Goal: Task Accomplishment & Management: Use online tool/utility

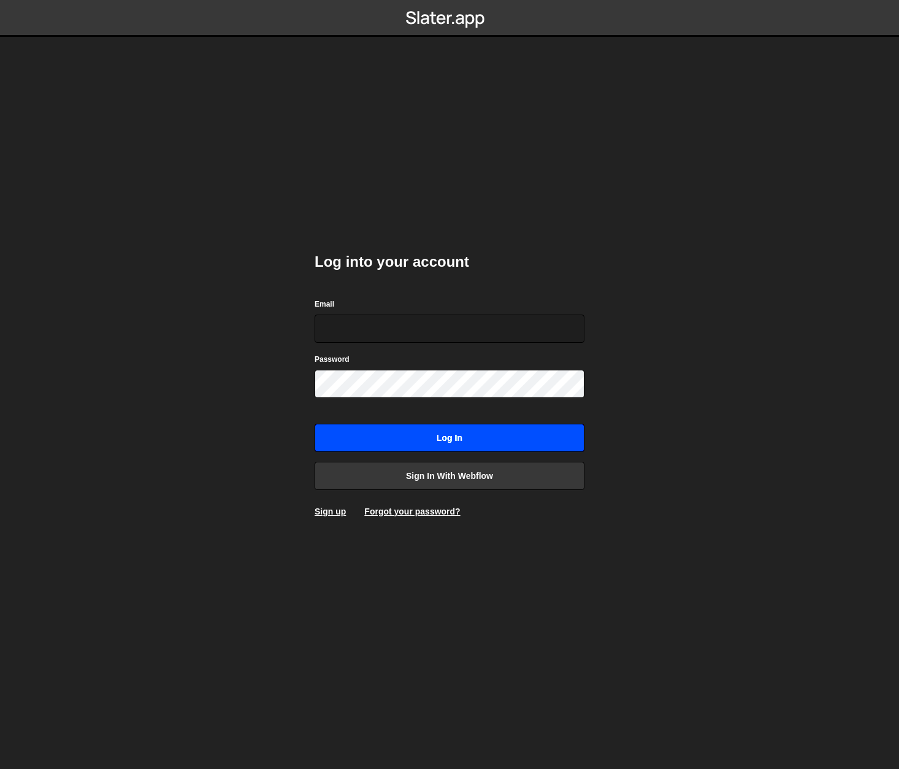
type input "zane@krum.marketing"
click at [433, 429] on input "Log in" at bounding box center [450, 438] width 270 height 28
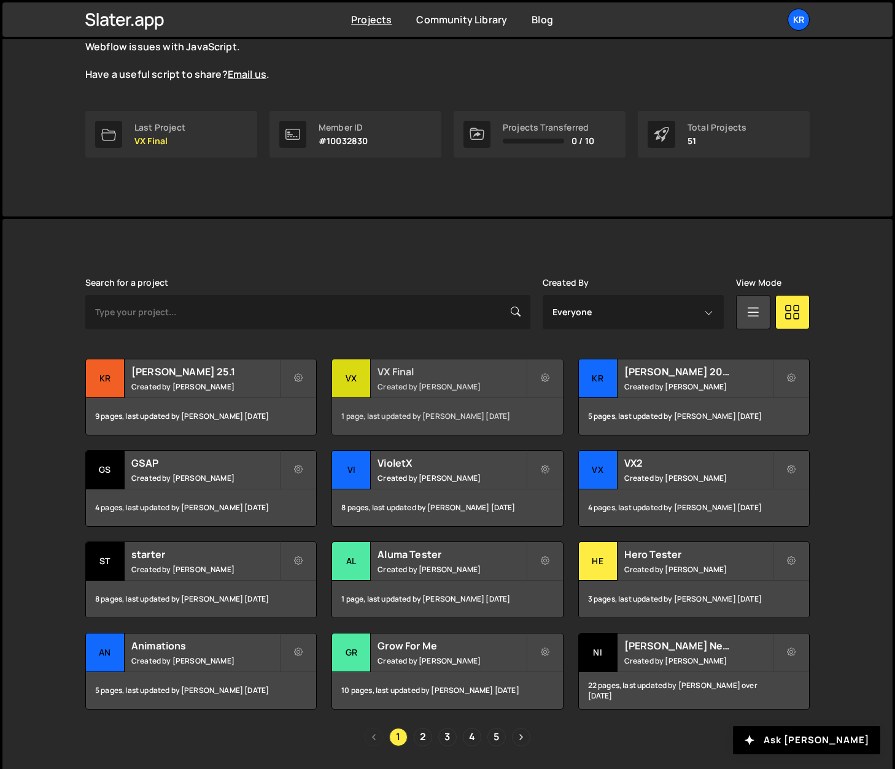
scroll to position [134, 0]
click at [426, 640] on h2 "Grow For Me" at bounding box center [451, 646] width 148 height 13
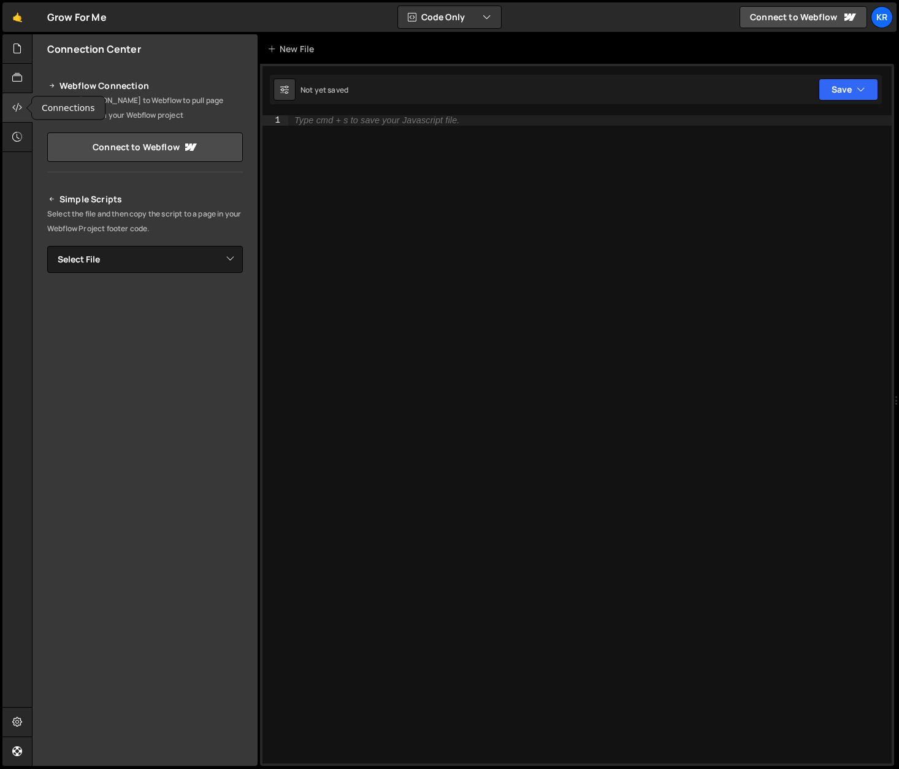
click at [21, 107] on icon at bounding box center [17, 107] width 10 height 13
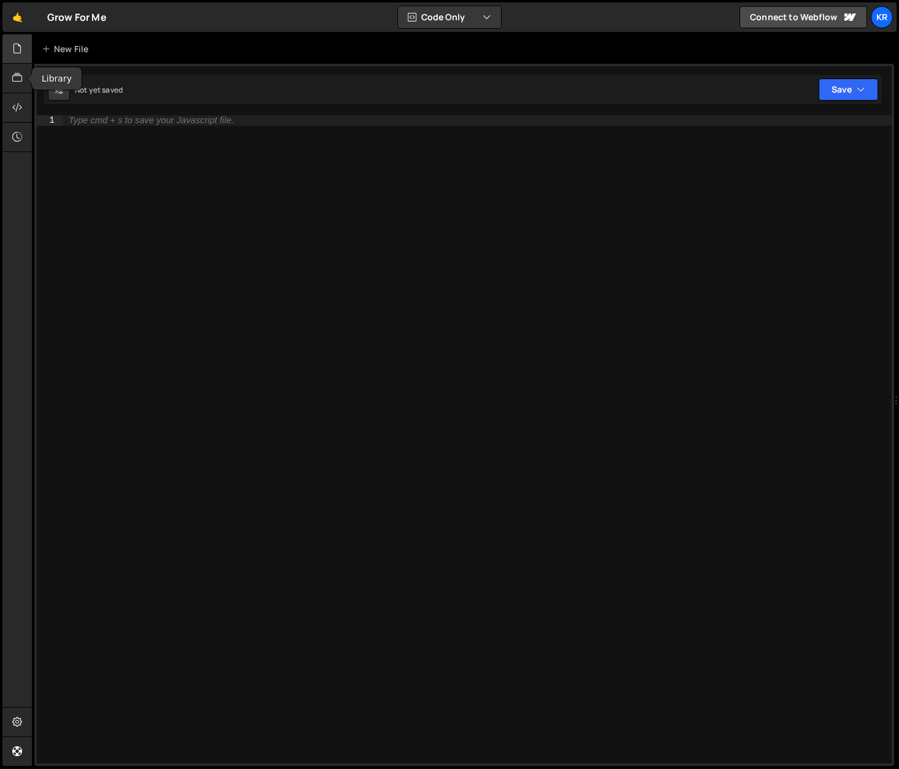
click at [23, 48] on div at bounding box center [17, 48] width 30 height 29
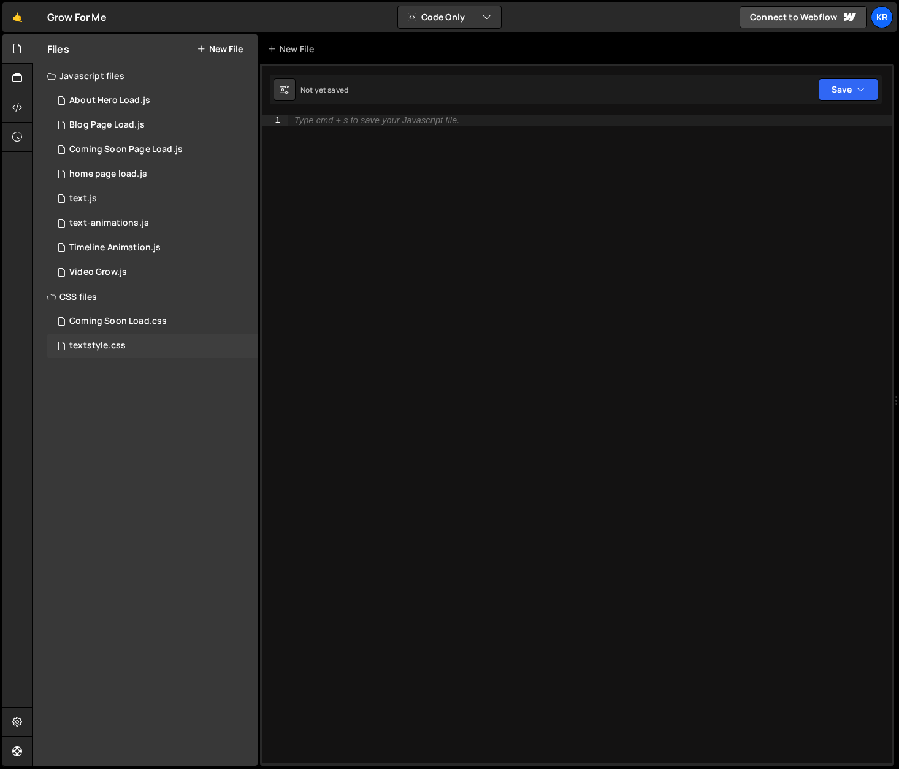
click at [138, 342] on div "textstyle.css 0" at bounding box center [152, 346] width 210 height 25
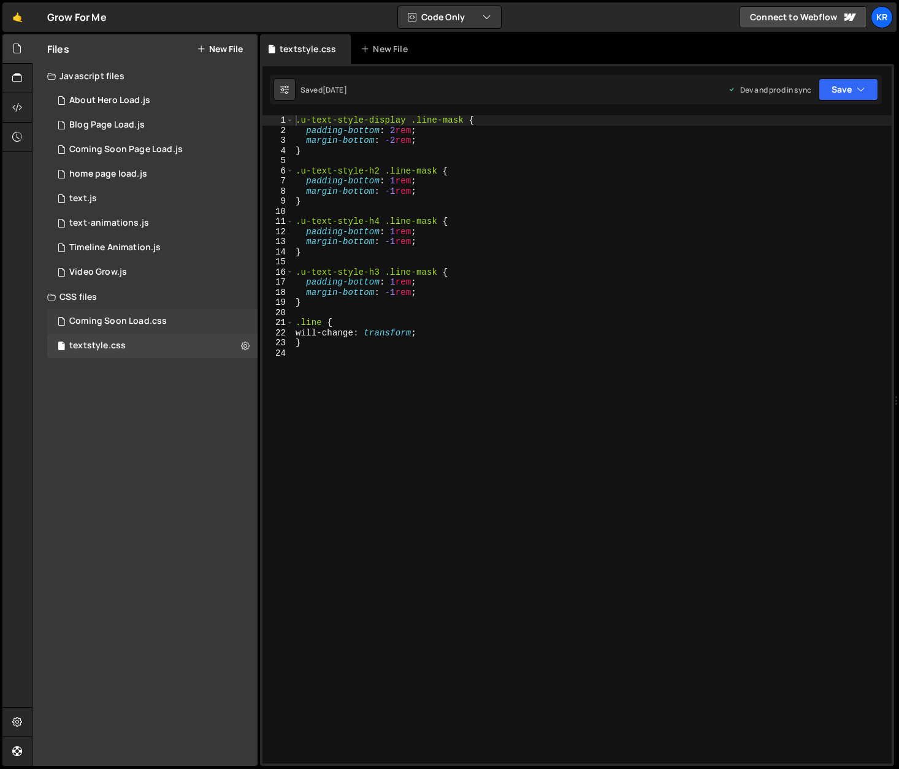
click at [141, 325] on div "Coming Soon Load.css" at bounding box center [118, 321] width 98 height 11
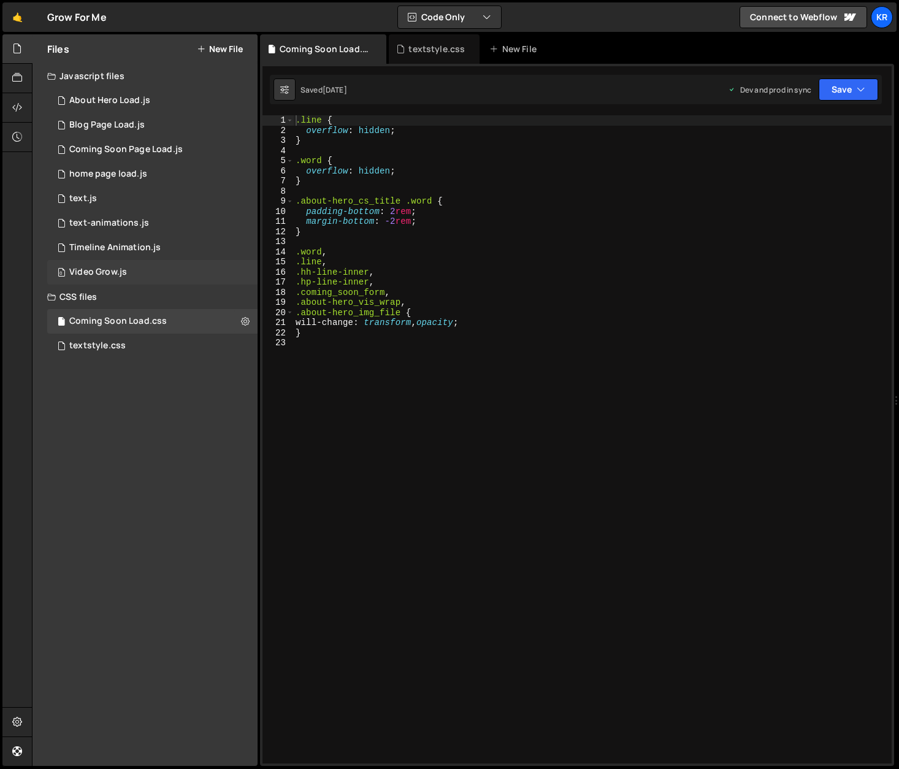
click at [134, 264] on div "0 Video Grow.js 0" at bounding box center [152, 272] width 210 height 25
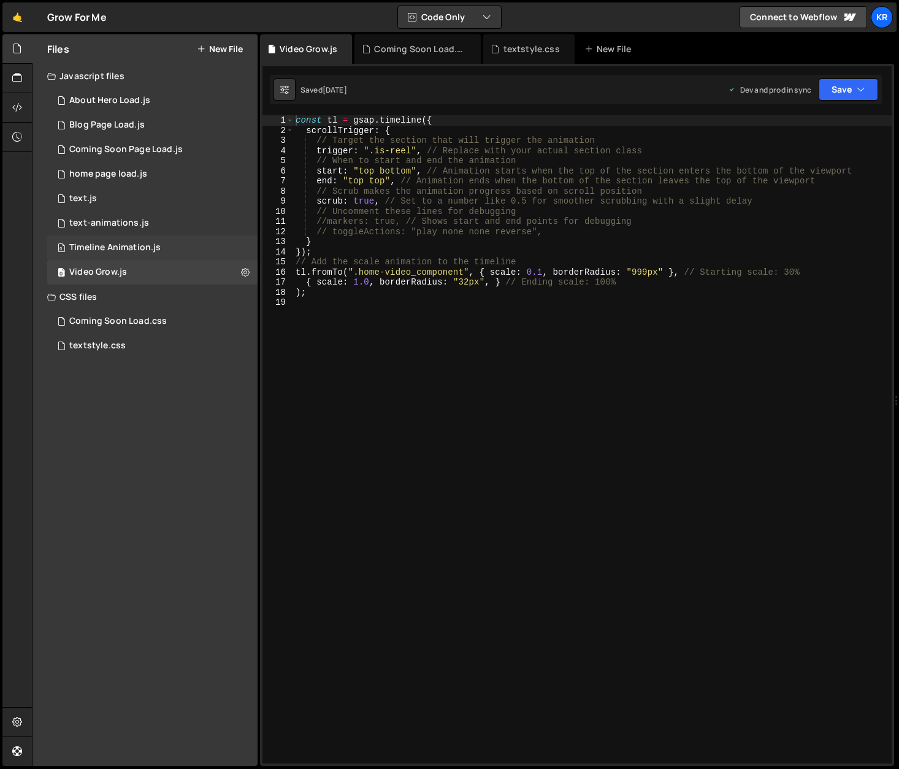
click at [134, 253] on div "Timeline Animation.js" at bounding box center [114, 247] width 91 height 11
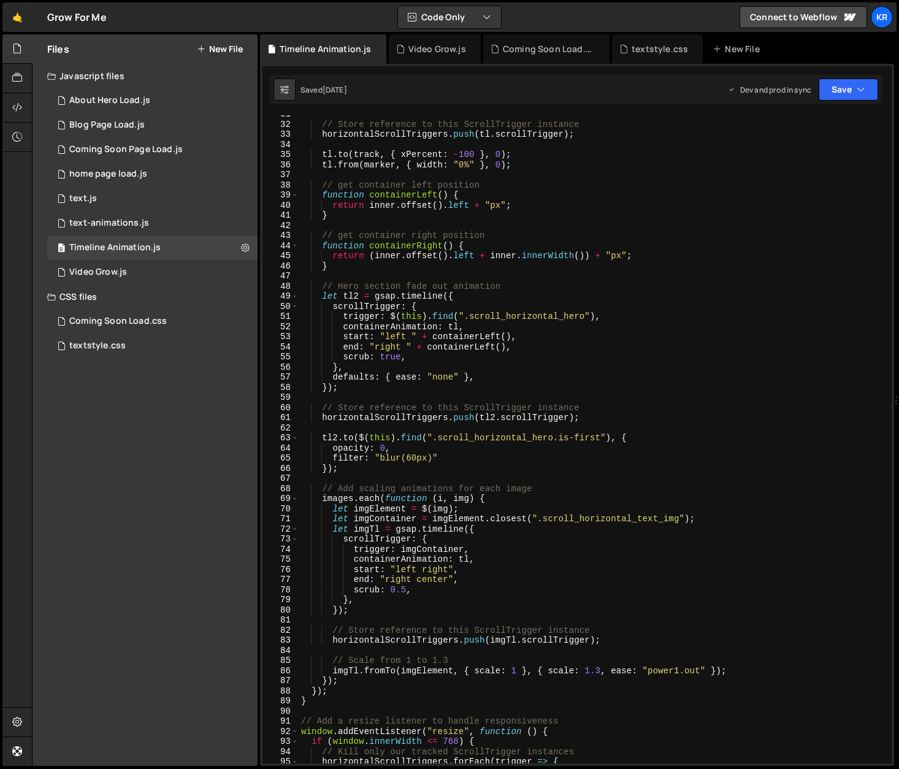
scroll to position [314, 0]
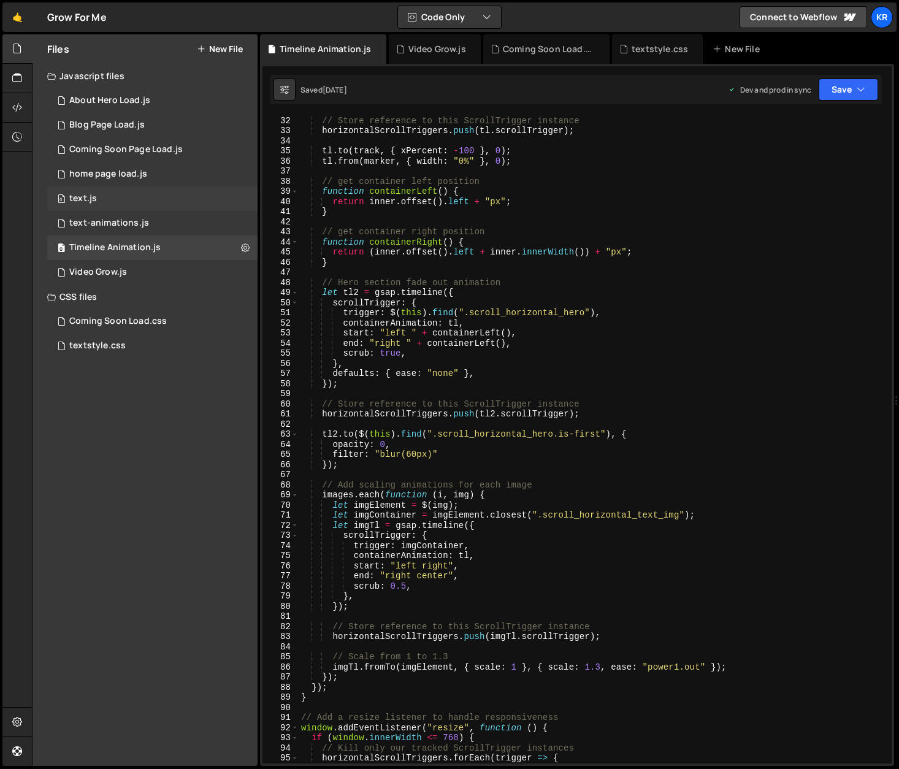
click at [95, 202] on div "text.js" at bounding box center [83, 198] width 28 height 11
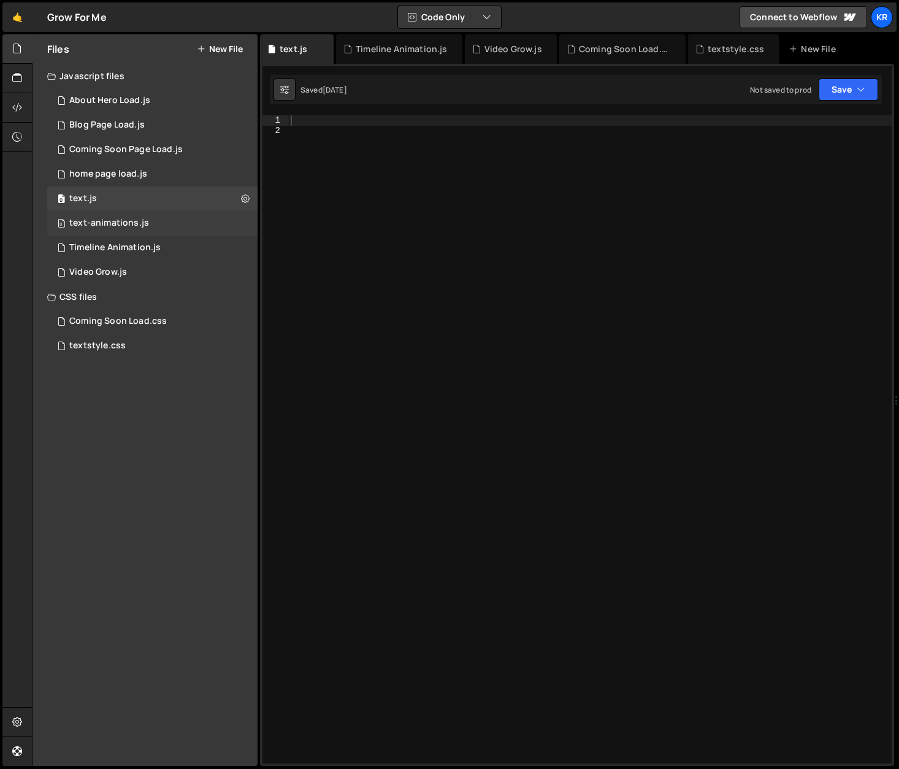
click at [100, 220] on div "text-animations.js" at bounding box center [109, 223] width 80 height 11
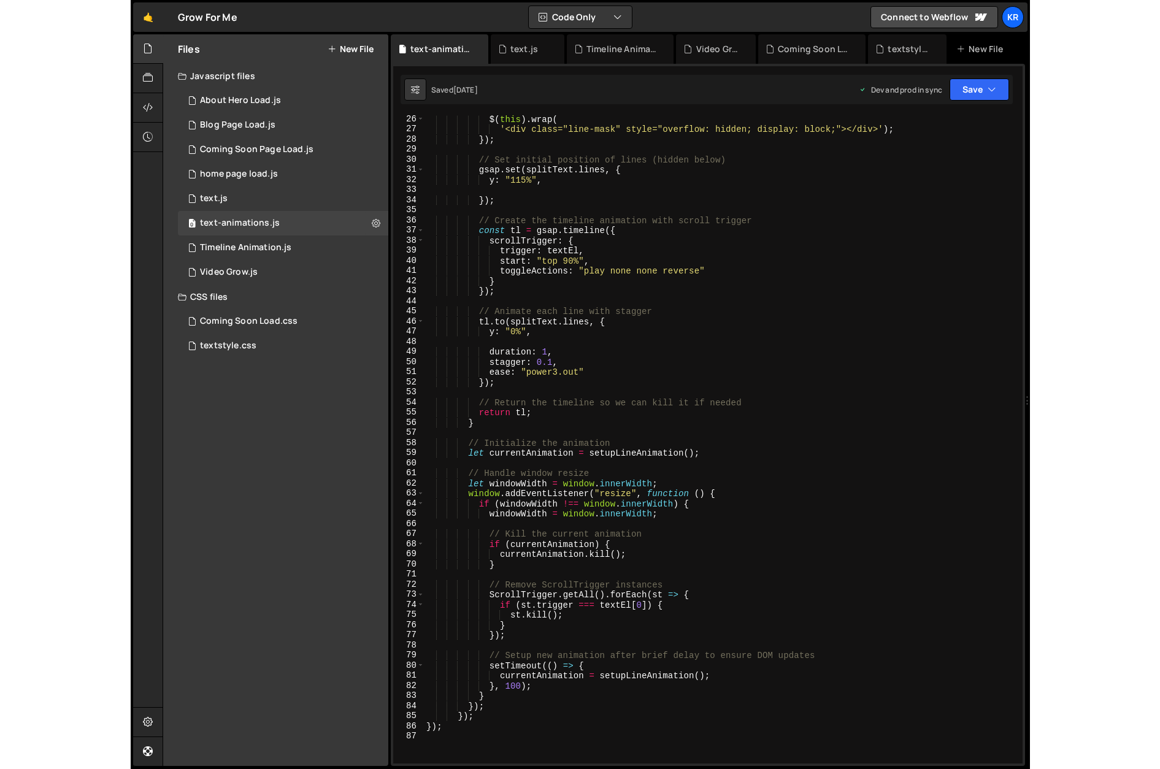
scroll to position [254, 0]
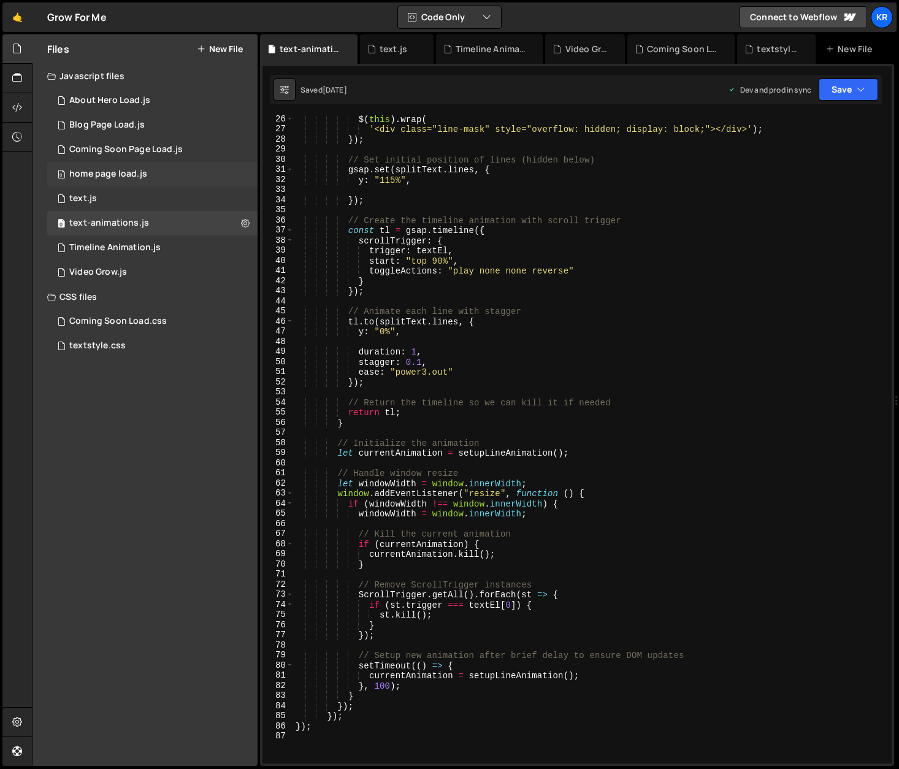
click at [150, 169] on div "0 home page load.js 0" at bounding box center [152, 174] width 210 height 25
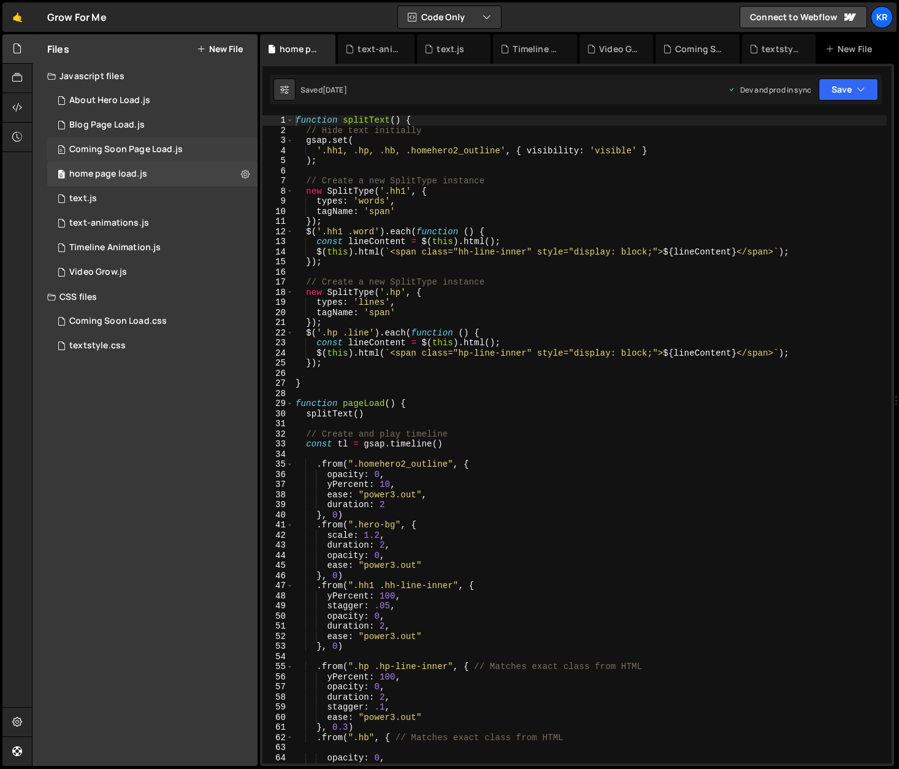
click at [152, 154] on div "Coming Soon Page Load.js" at bounding box center [126, 149] width 114 height 11
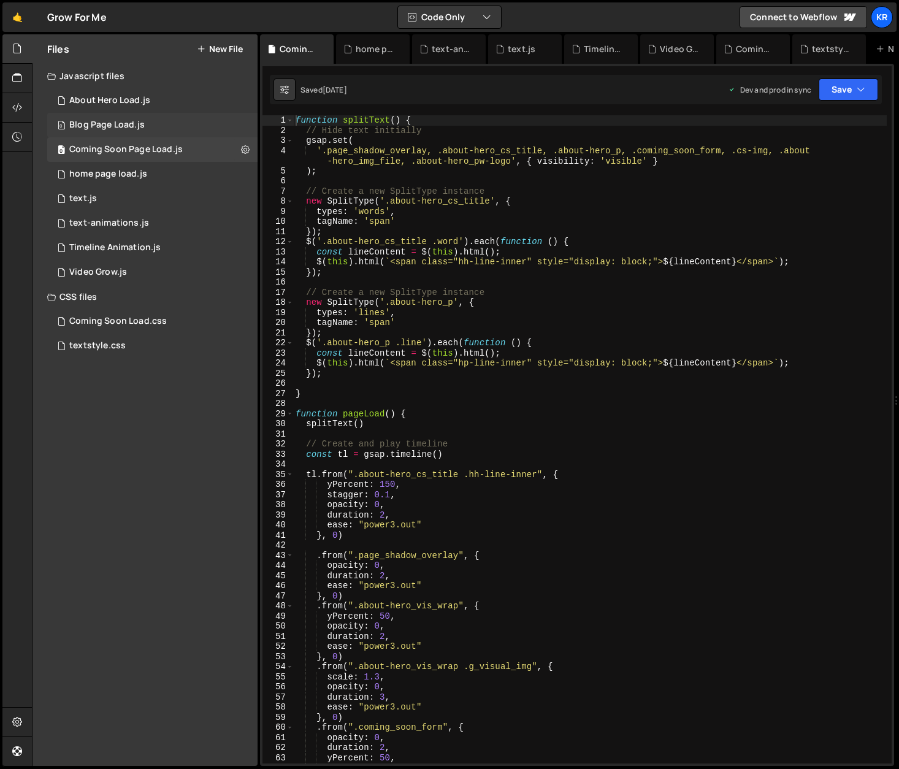
click at [151, 133] on div "0 Blog Page Load.js 0" at bounding box center [152, 125] width 210 height 25
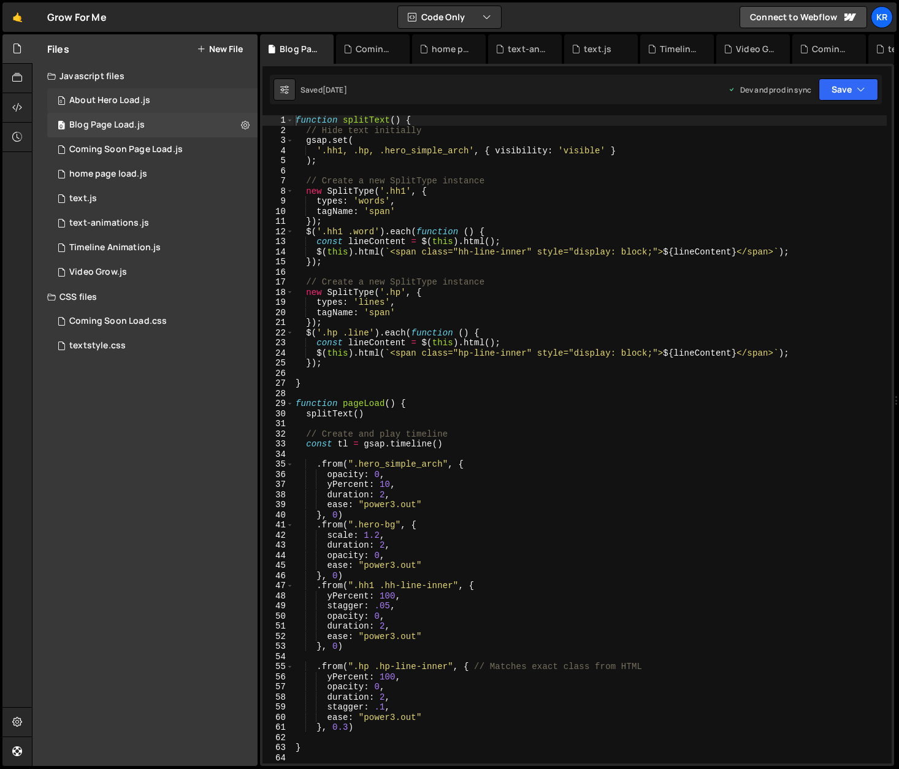
click at [156, 106] on div "0 About Hero Load.js 0" at bounding box center [152, 100] width 210 height 25
